Goal: Task Accomplishment & Management: Complete application form

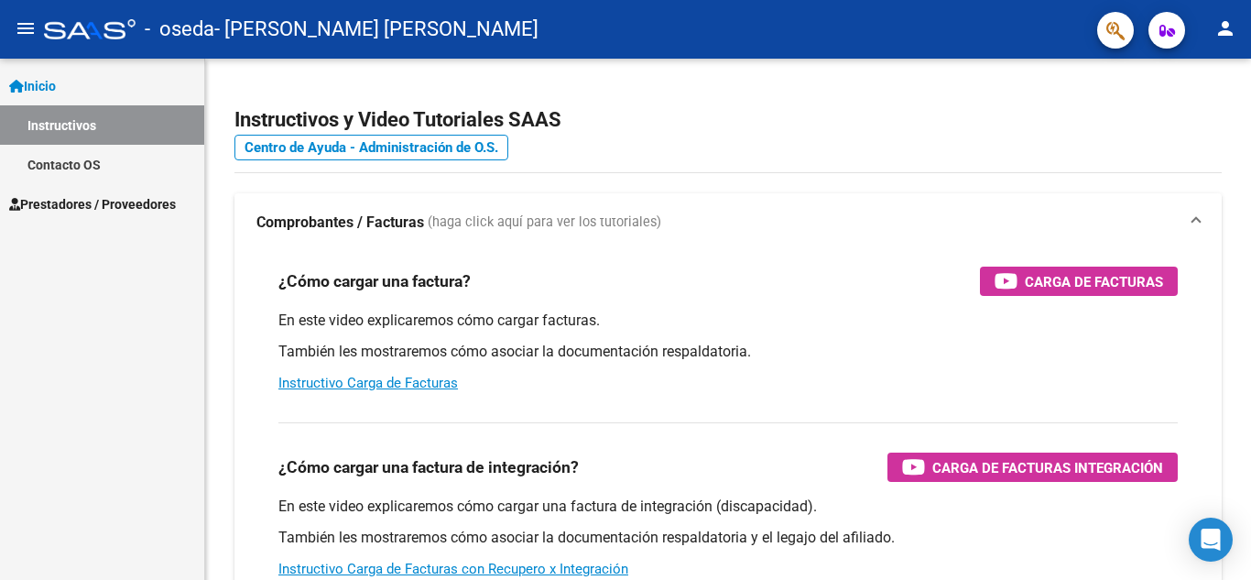
click at [80, 200] on span "Prestadores / Proveedores" at bounding box center [92, 204] width 167 height 20
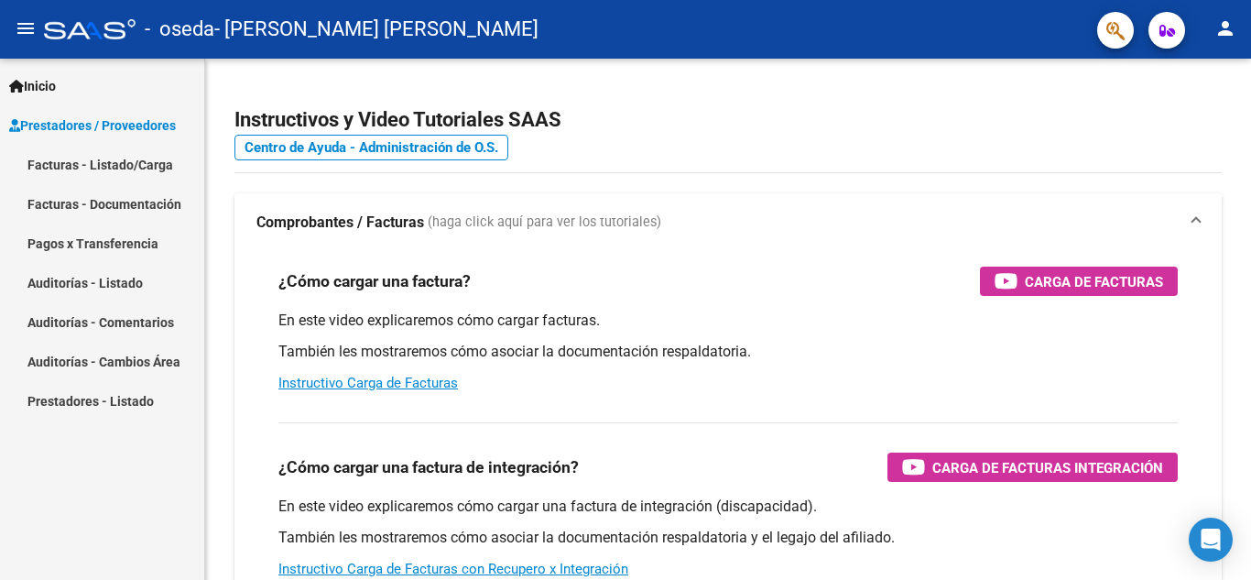
click at [80, 166] on link "Facturas - Listado/Carga" at bounding box center [102, 164] width 204 height 39
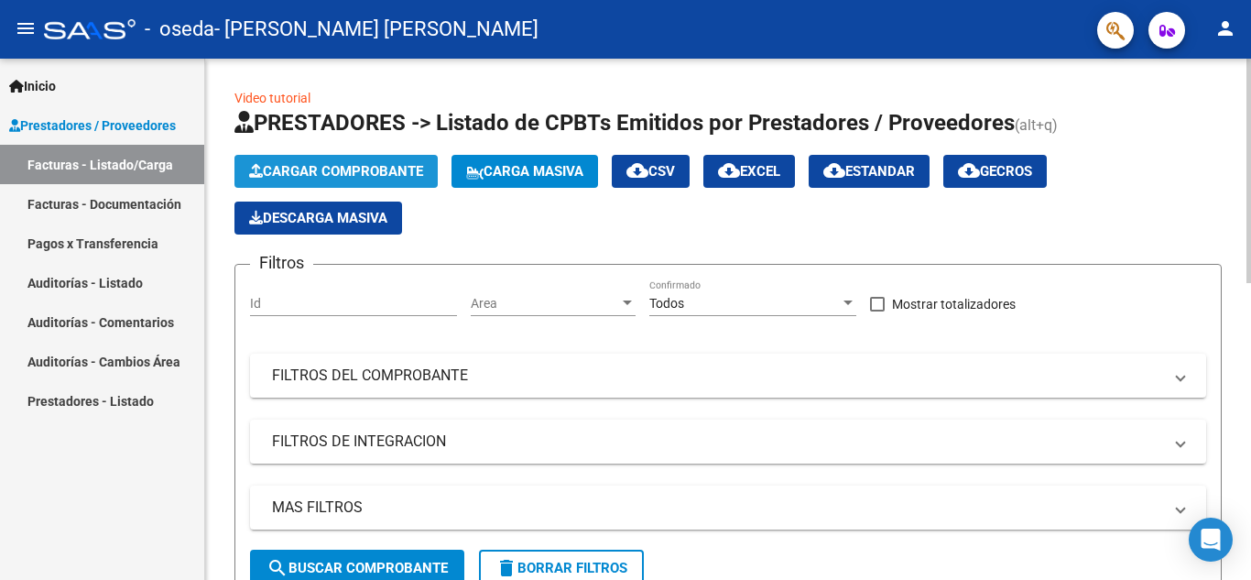
click at [369, 174] on span "Cargar Comprobante" at bounding box center [336, 171] width 174 height 16
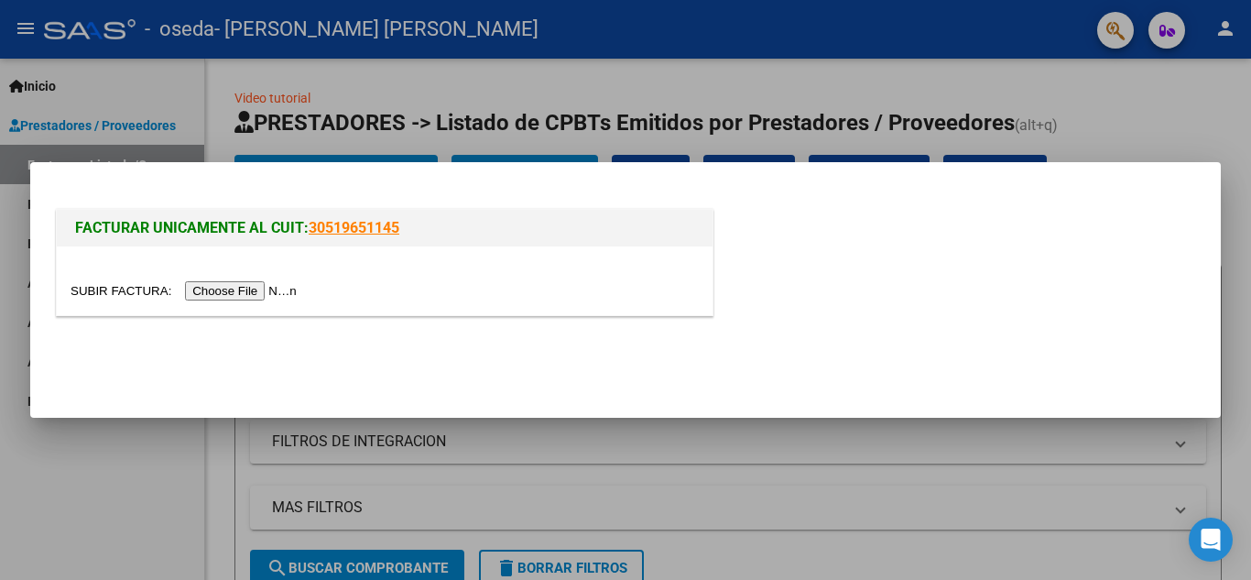
click at [267, 289] on input "file" at bounding box center [187, 290] width 232 height 19
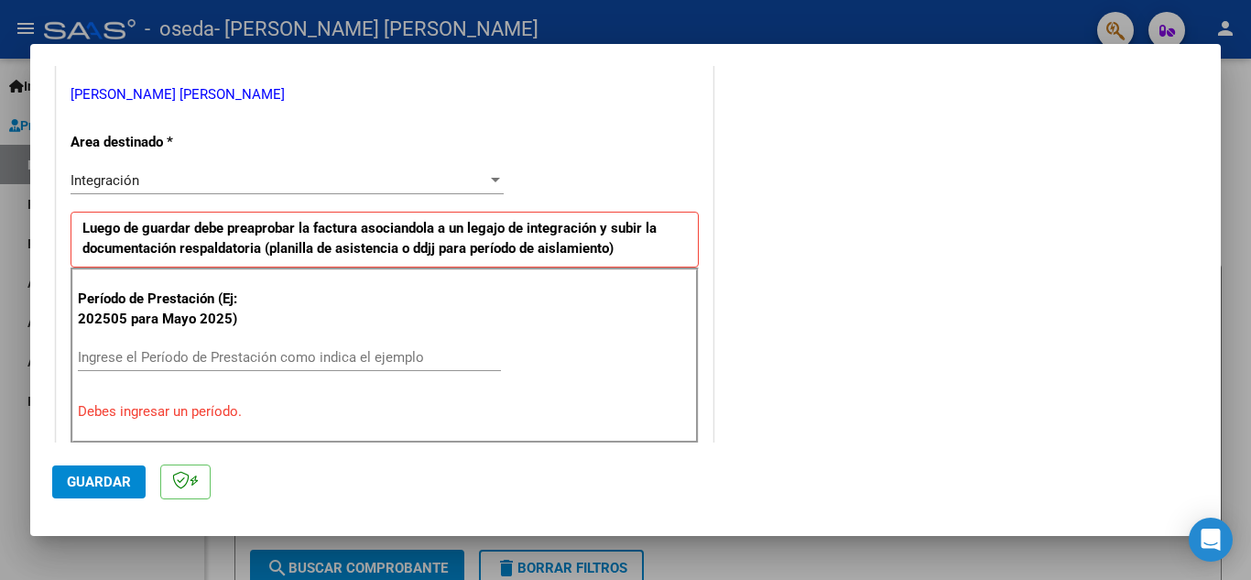
scroll to position [366, 0]
click at [175, 356] on input "Ingrese el Período de Prestación como indica el ejemplo" at bounding box center [289, 356] width 423 height 16
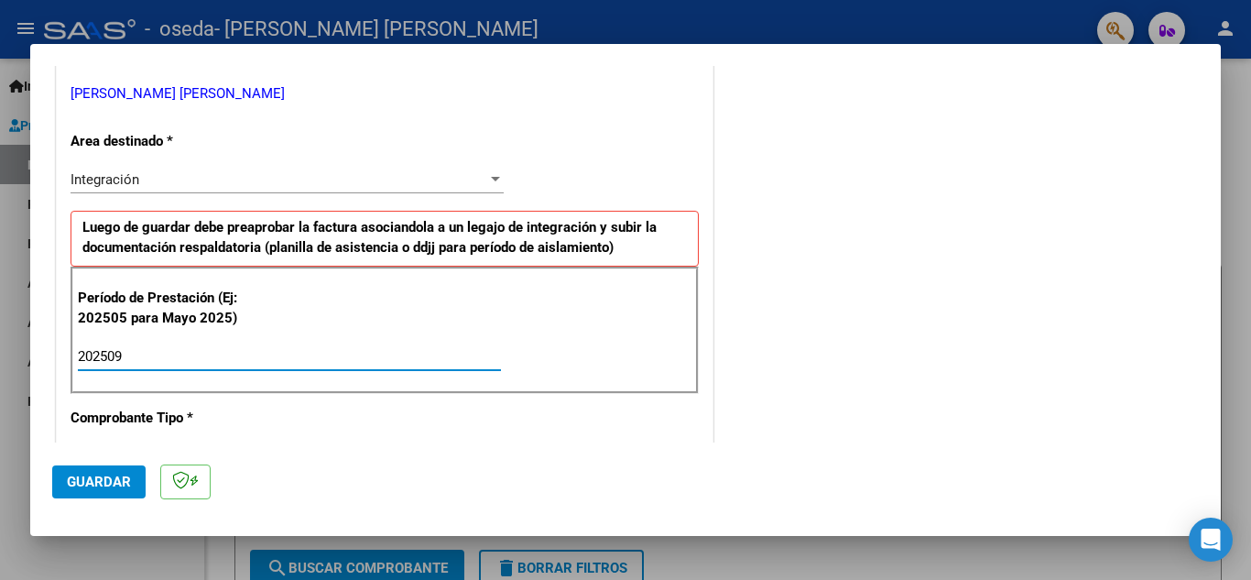
type input "202509"
click at [84, 484] on span "Guardar" at bounding box center [99, 482] width 64 height 16
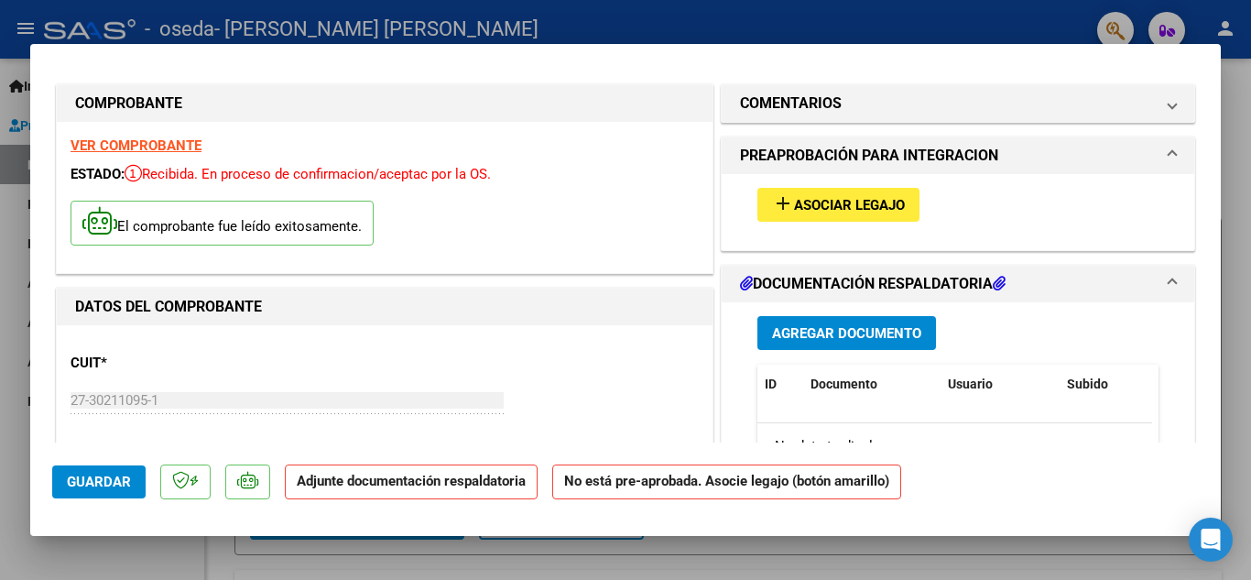
scroll to position [0, 0]
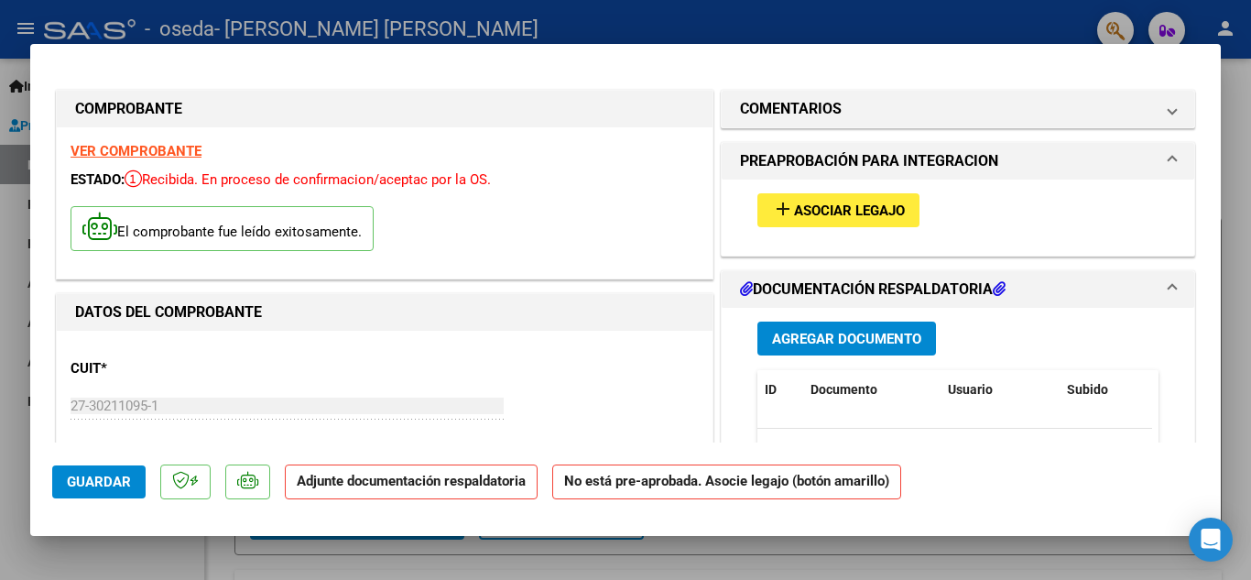
click at [864, 214] on span "Asociar Legajo" at bounding box center [849, 210] width 111 height 16
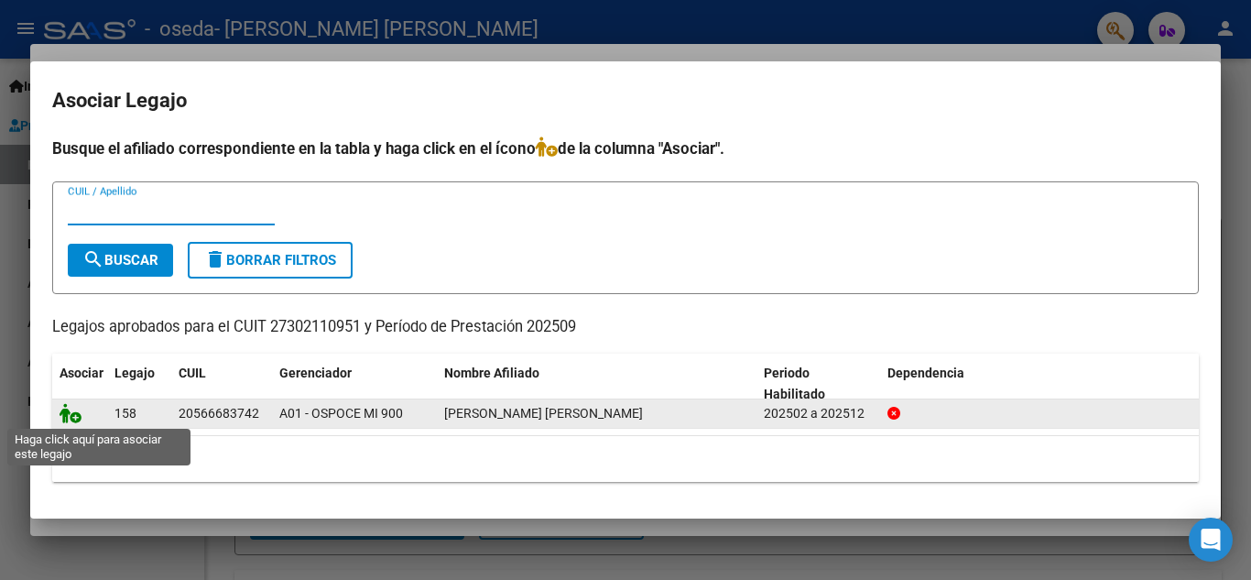
click at [69, 417] on icon at bounding box center [71, 413] width 22 height 20
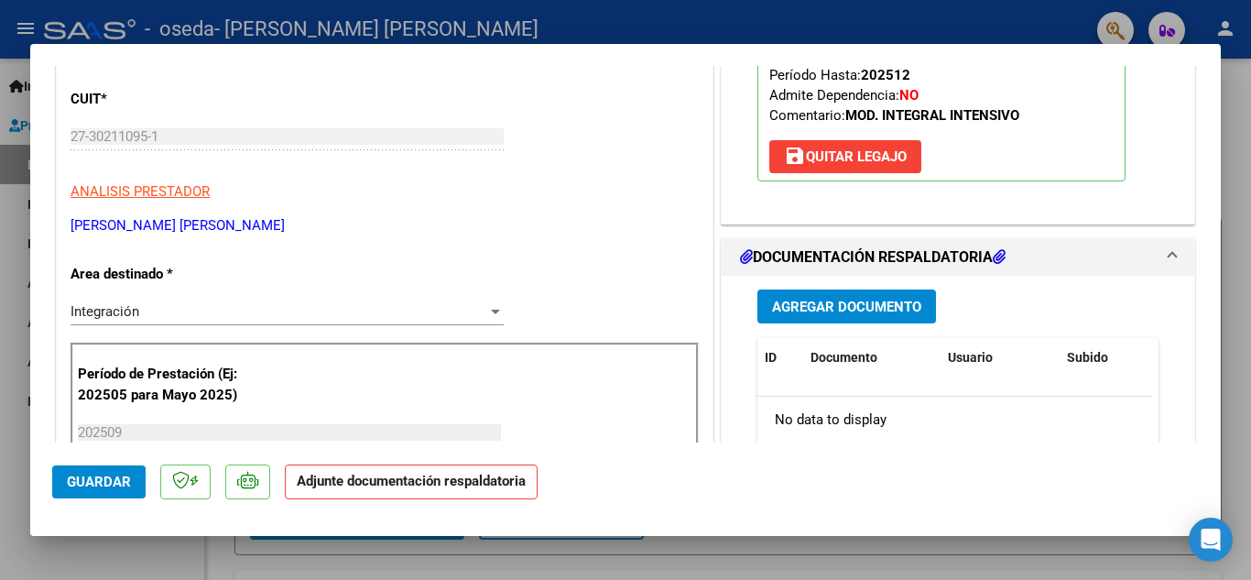
scroll to position [275, 0]
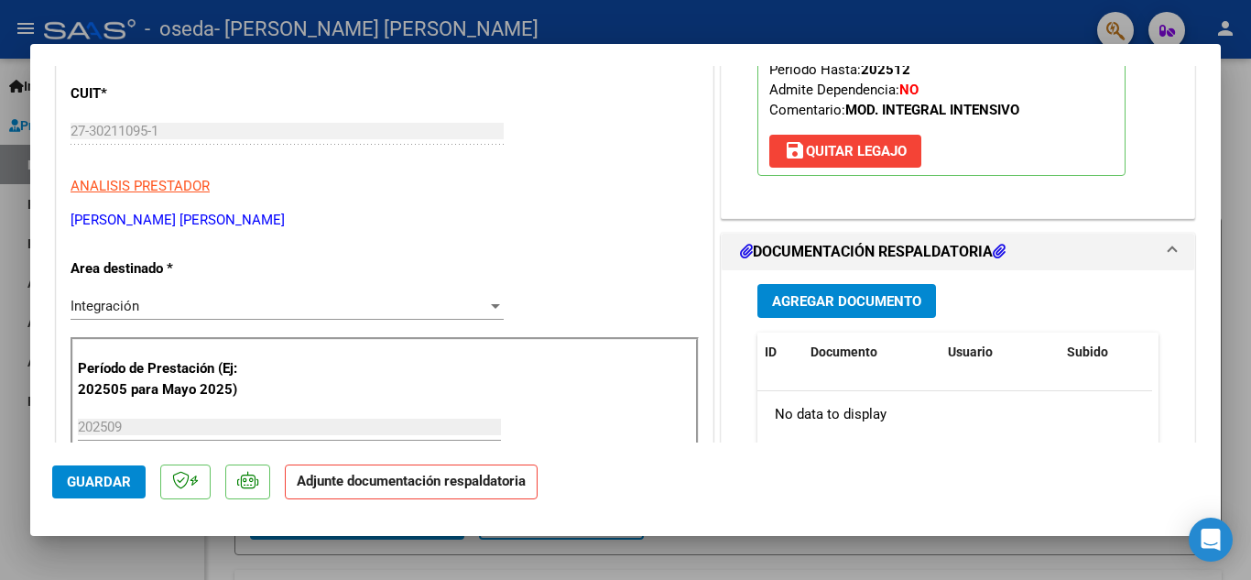
click at [803, 303] on span "Agregar Documento" at bounding box center [846, 301] width 149 height 16
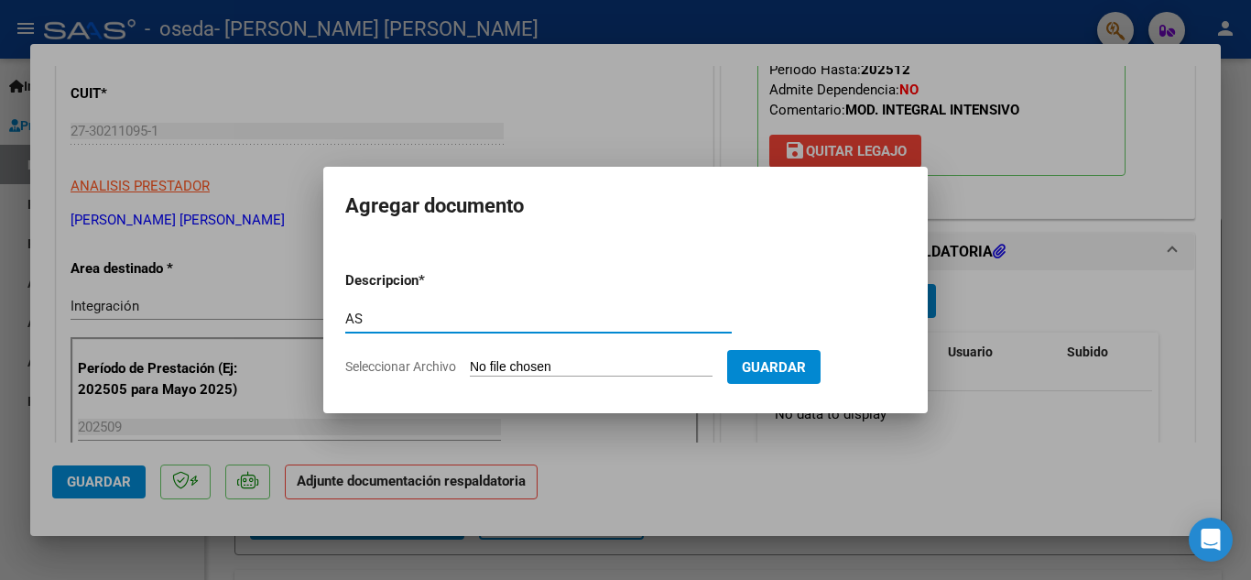
type input "A"
type input "PLANILLA DE ASISTENCIA 202509"
click at [382, 365] on span "Seleccionar Archivo" at bounding box center [400, 366] width 111 height 15
click at [470, 365] on input "Seleccionar Archivo" at bounding box center [591, 367] width 243 height 17
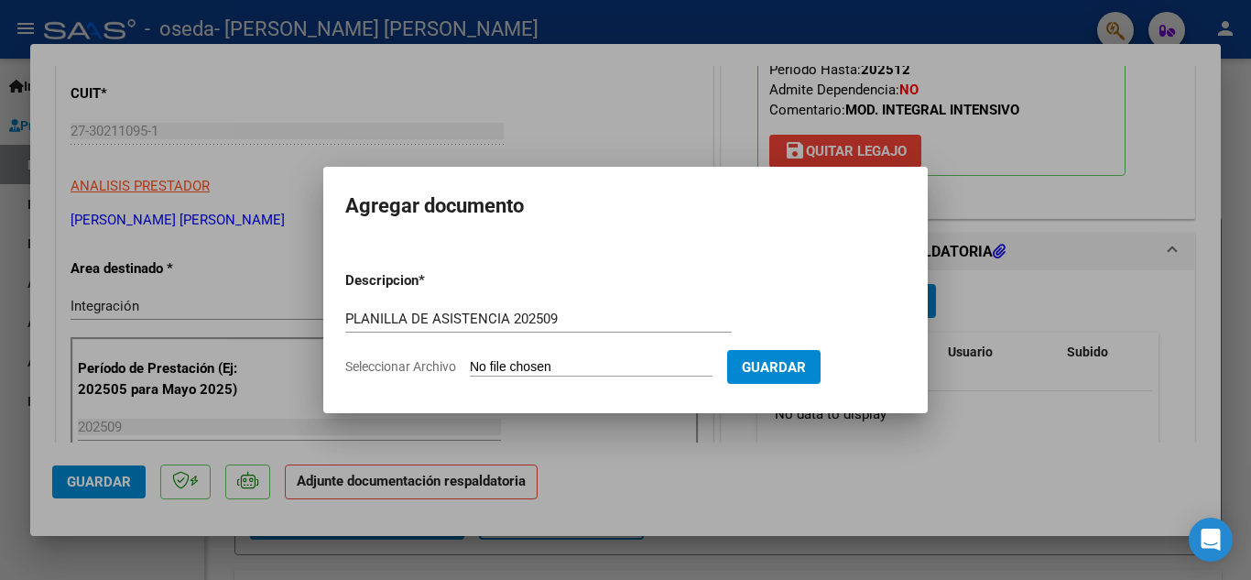
type input "C:\fakepath\PLANILLA DE ASISTENCIA [PERSON_NAME] - TO - [DATE].pdf"
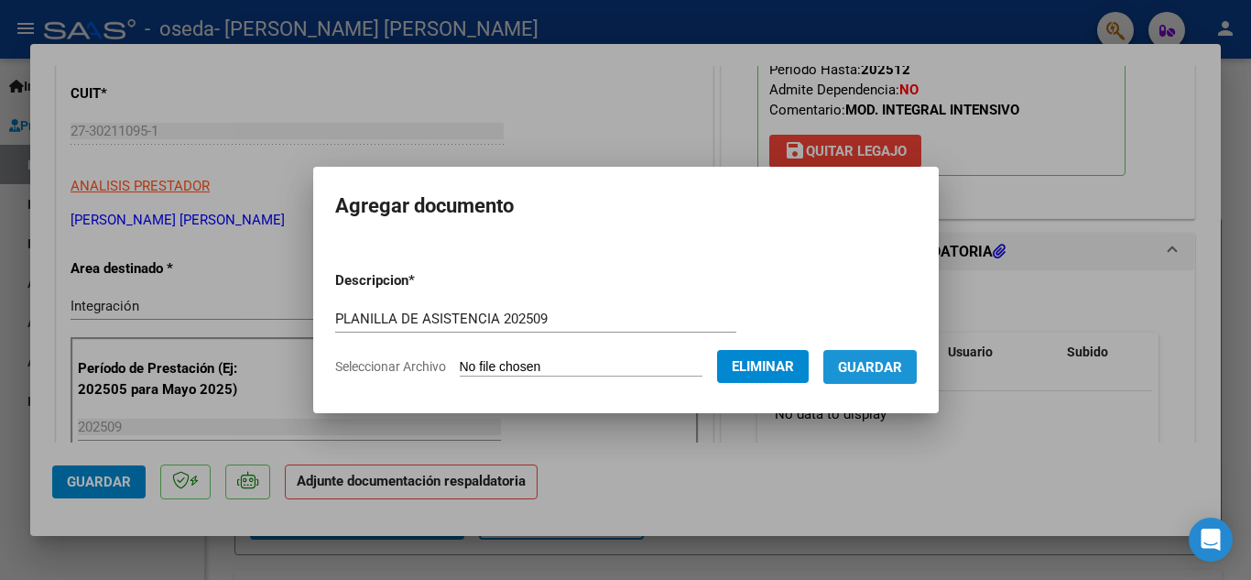
click at [899, 369] on span "Guardar" at bounding box center [870, 367] width 64 height 16
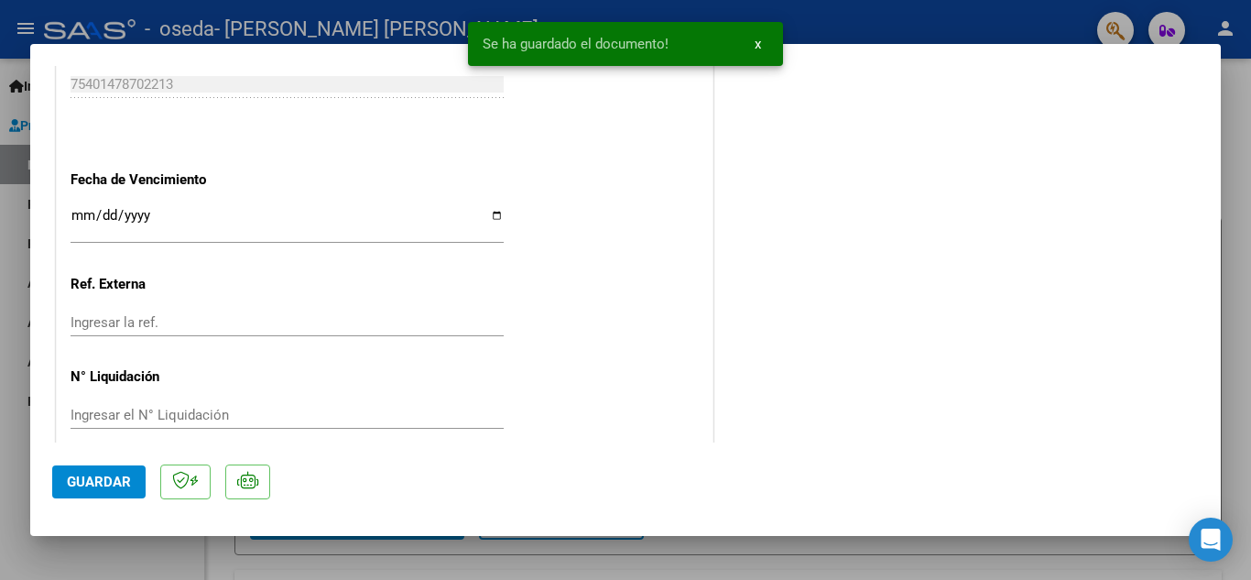
scroll to position [1263, 0]
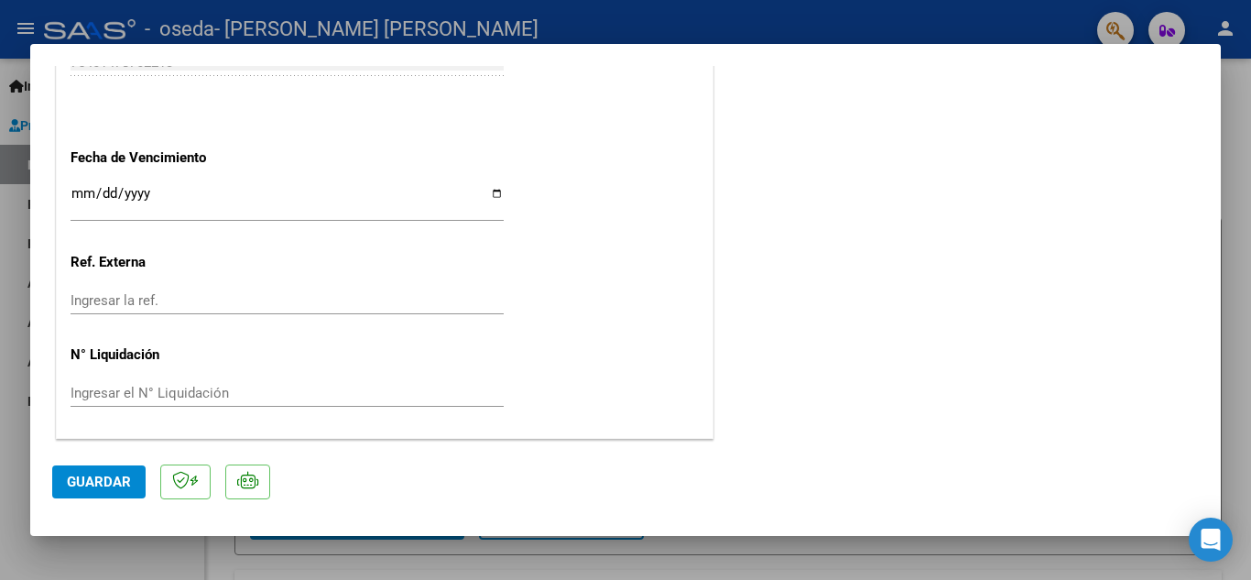
click at [112, 488] on span "Guardar" at bounding box center [99, 482] width 64 height 16
click at [1237, 100] on div at bounding box center [625, 290] width 1251 height 580
type input "$ 0,00"
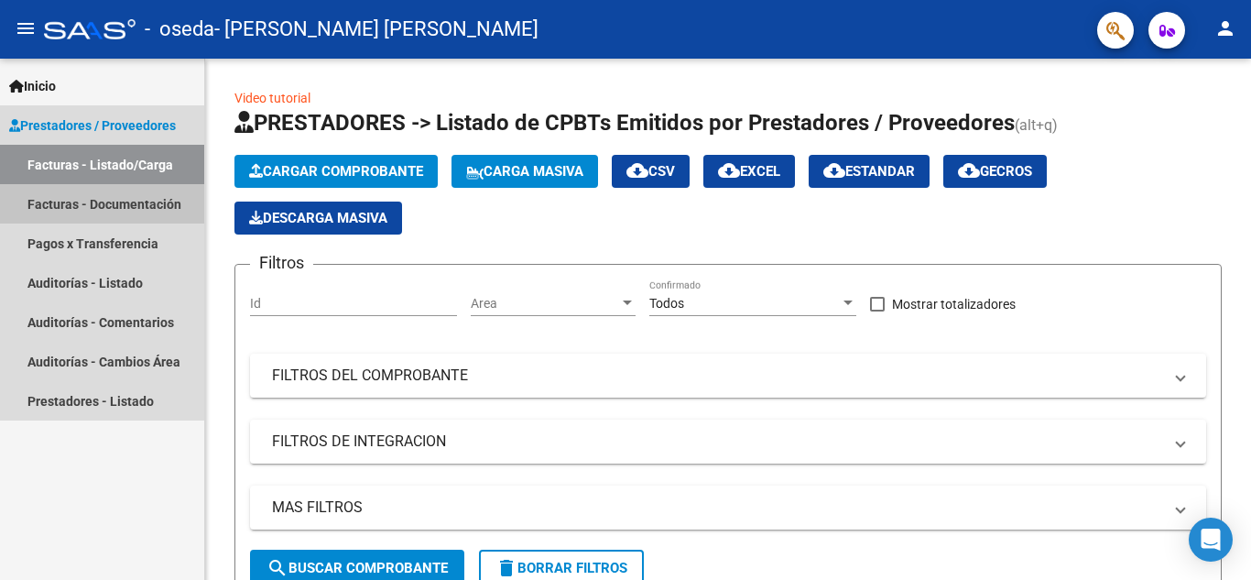
click at [40, 200] on link "Facturas - Documentación" at bounding box center [102, 203] width 204 height 39
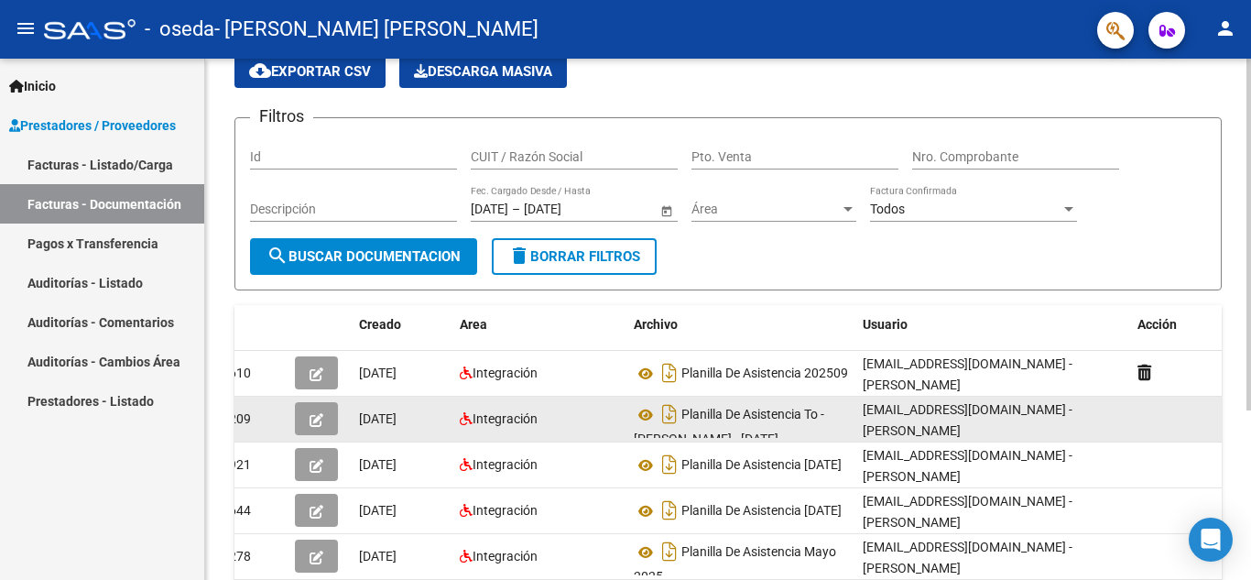
scroll to position [68, 0]
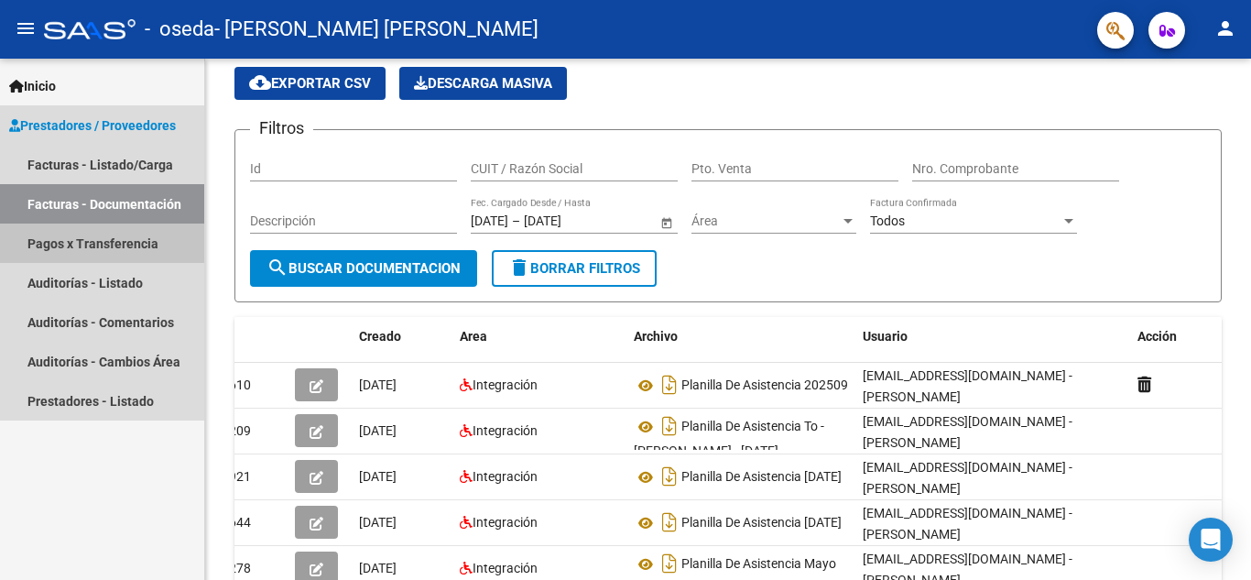
click at [27, 237] on link "Pagos x Transferencia" at bounding box center [102, 242] width 204 height 39
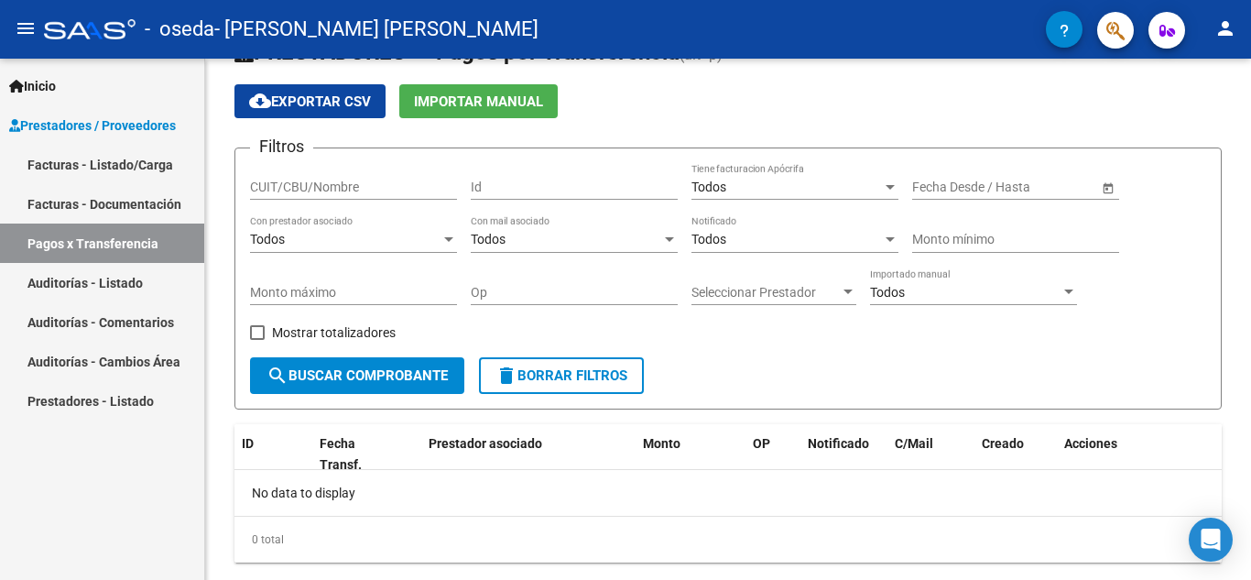
scroll to position [68, 0]
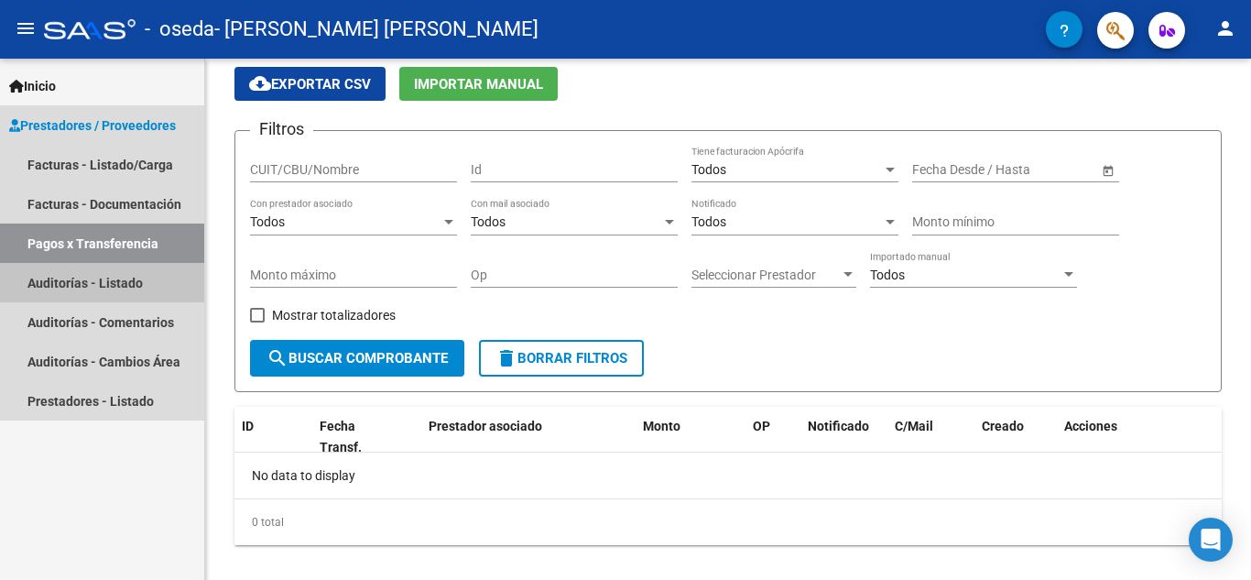
click at [88, 277] on link "Auditorías - Listado" at bounding box center [102, 282] width 204 height 39
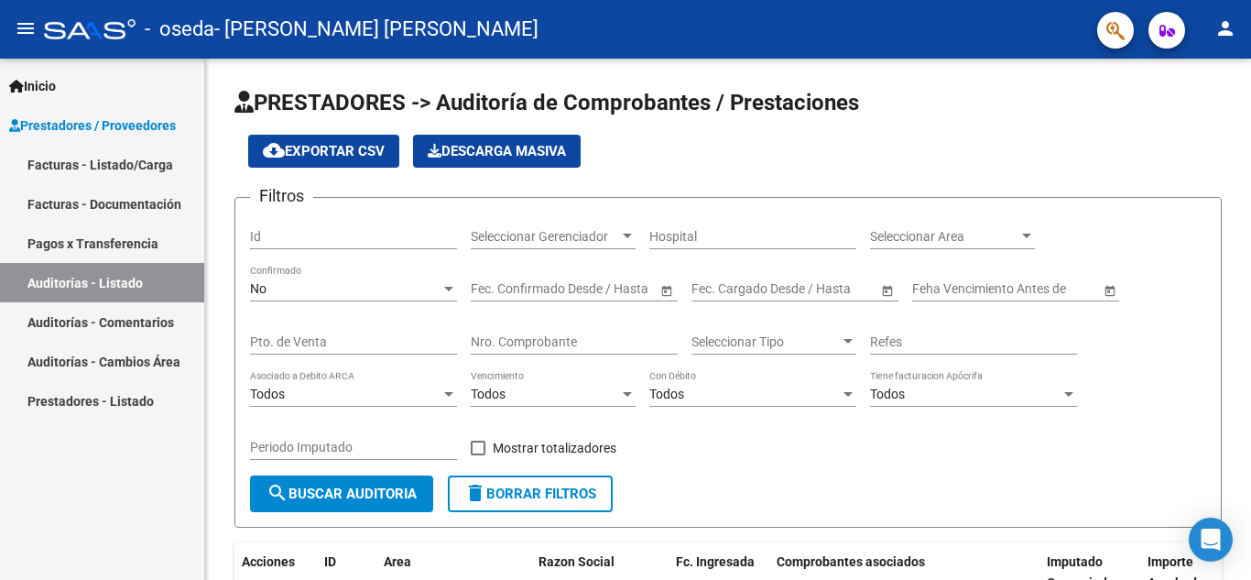
click at [120, 197] on link "Facturas - Documentación" at bounding box center [102, 203] width 204 height 39
